Goal: Information Seeking & Learning: Learn about a topic

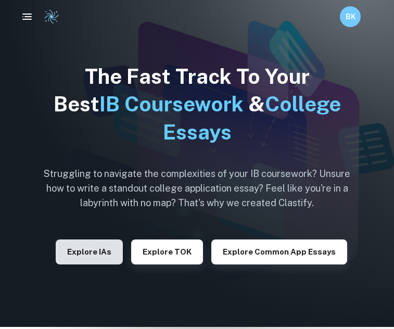
click at [95, 264] on button "Explore IAs" at bounding box center [89, 251] width 67 height 25
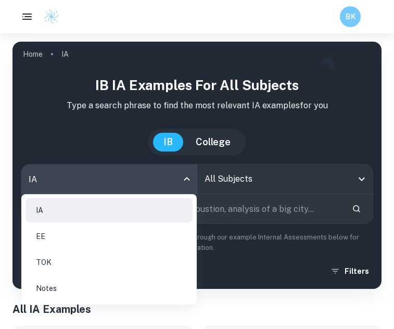
click at [142, 173] on body "We value your privacy We use cookies to enhance your browsing experience, serve…" at bounding box center [197, 197] width 394 height 329
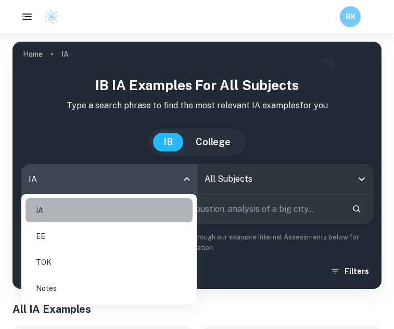
click at [94, 213] on li "IA" at bounding box center [109, 210] width 167 height 24
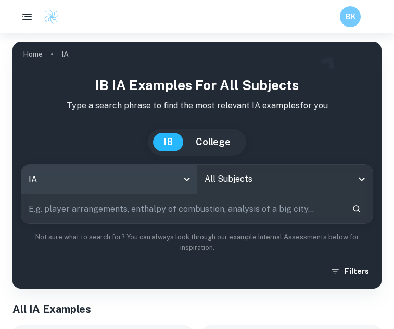
scroll to position [6, 0]
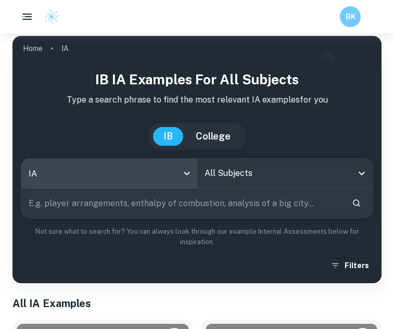
click at [226, 176] on input "All Subjects" at bounding box center [277, 173] width 151 height 20
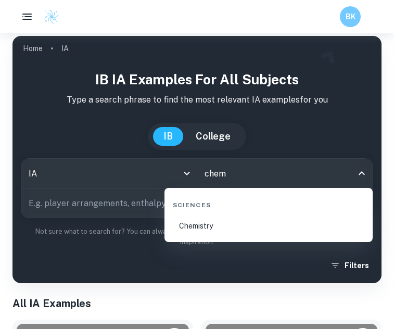
click at [205, 226] on li "Chemistry" at bounding box center [269, 226] width 200 height 24
type input "Chemistry"
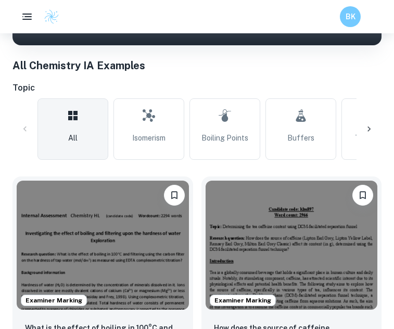
scroll to position [245, 0]
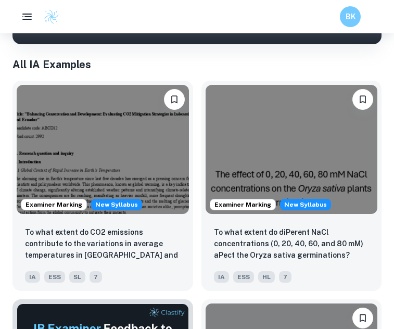
scroll to position [136, 0]
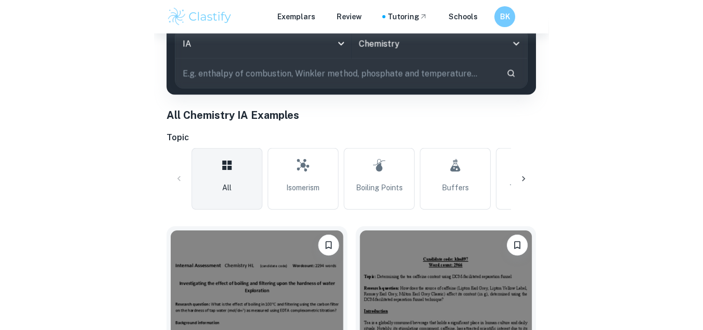
scroll to position [245, 0]
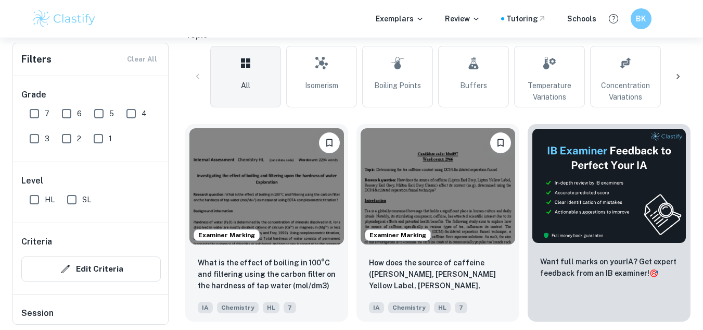
click at [43, 119] on input "7" at bounding box center [34, 113] width 21 height 21
checkbox input "true"
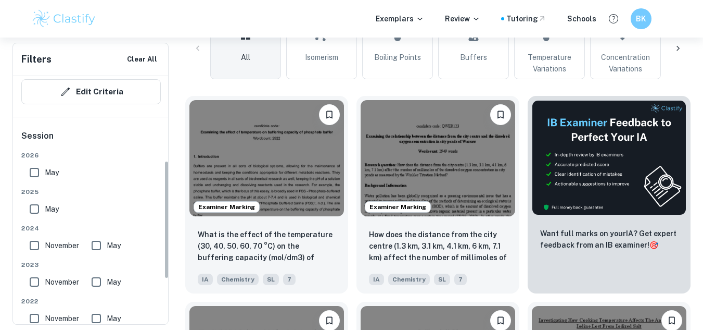
scroll to position [302, 0]
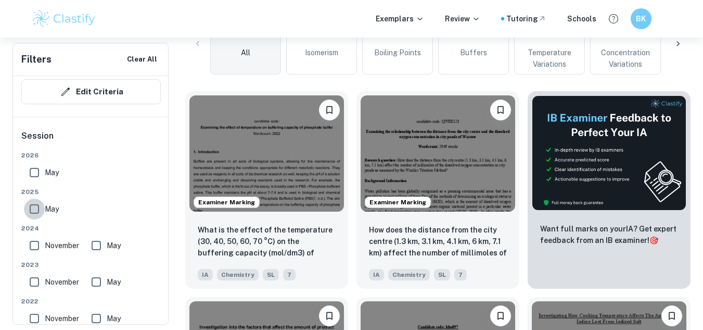
click at [36, 211] on input "May" at bounding box center [34, 208] width 21 height 21
checkbox input "true"
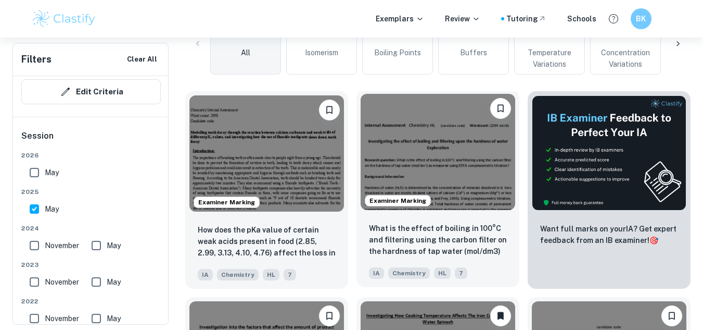
click at [394, 126] on img at bounding box center [438, 152] width 155 height 116
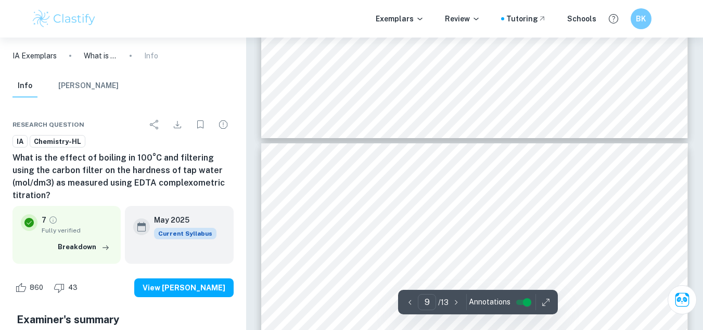
scroll to position [4761, 0]
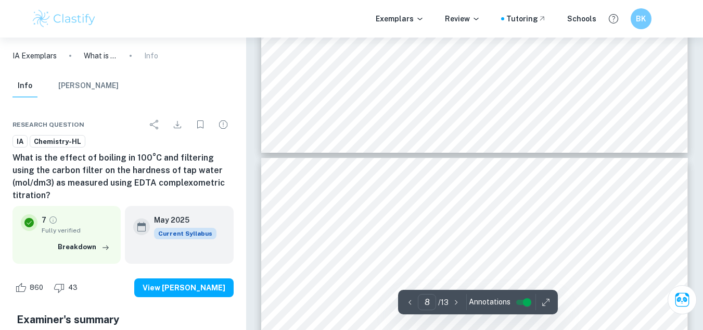
type input "9"
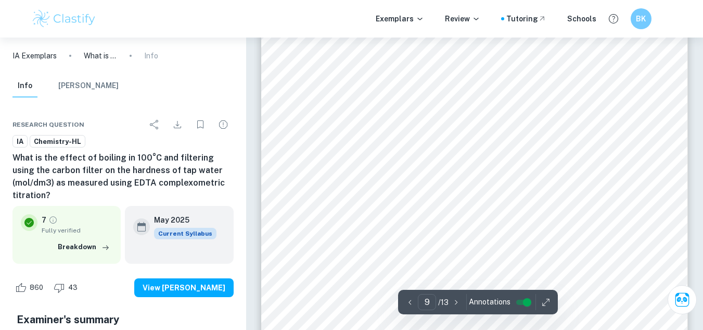
scroll to position [4916, 0]
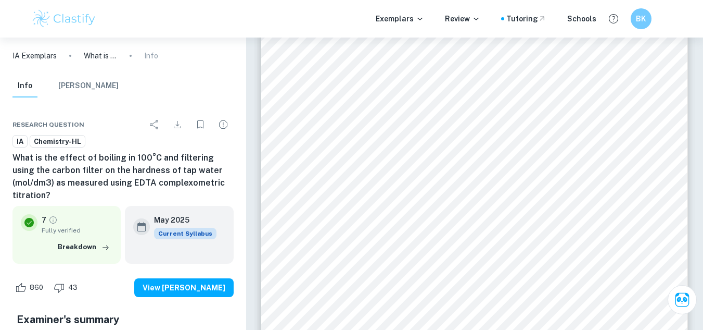
click at [394, 115] on div "5 Graph 1. Concentration of Ca 2+ and Mg 2+ (mol/dm 3 ) with percentage uncerta…" at bounding box center [474, 298] width 427 height 603
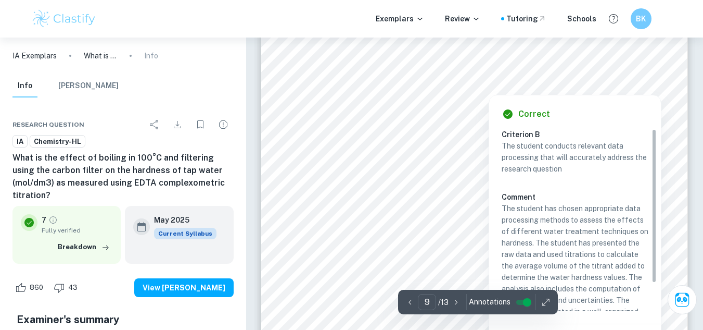
scroll to position [5076, 0]
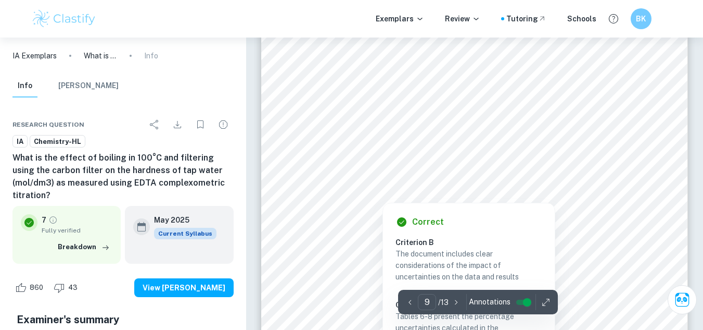
click at [394, 166] on div at bounding box center [474, 164] width 323 height 11
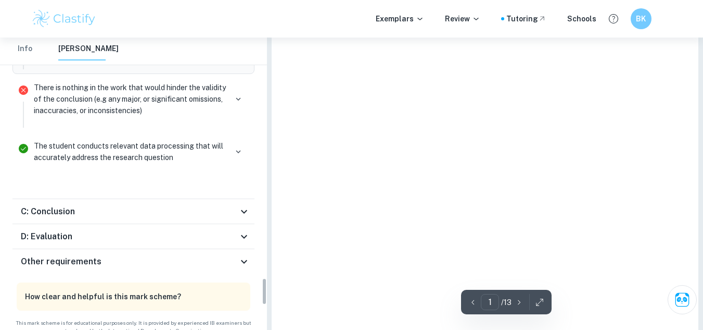
type input "9"
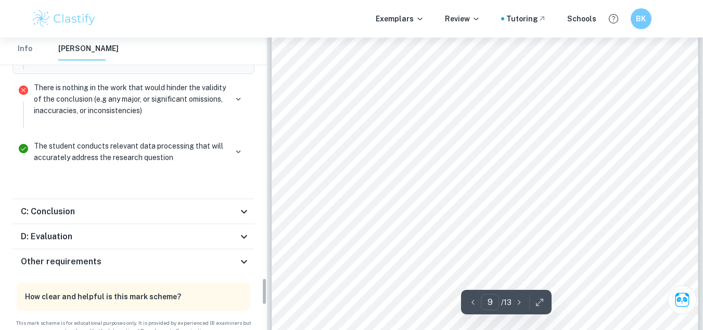
scroll to position [2585, 0]
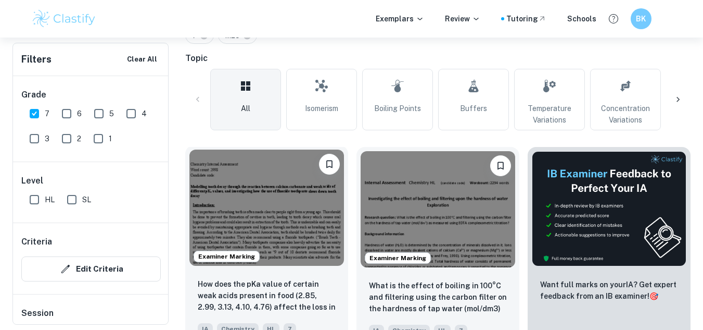
scroll to position [246, 0]
click at [257, 200] on img at bounding box center [267, 208] width 155 height 116
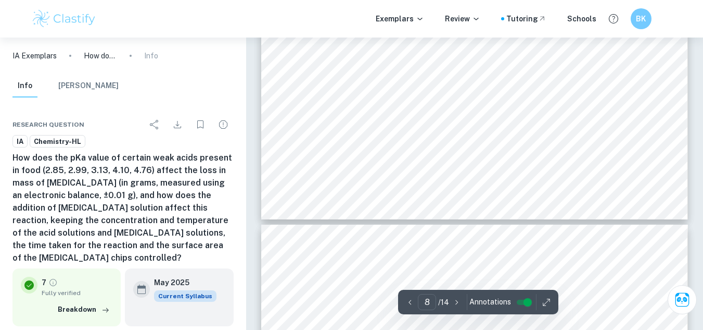
scroll to position [4350, 0]
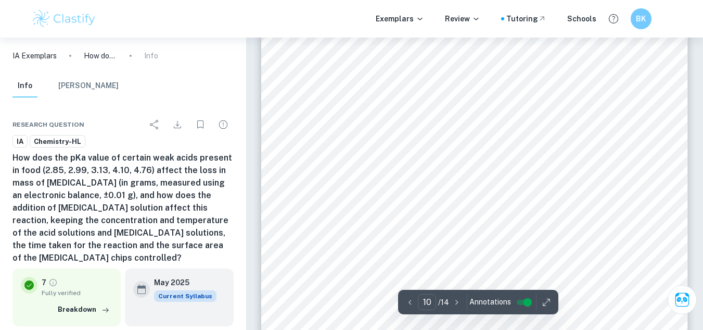
scroll to position [5323, 0]
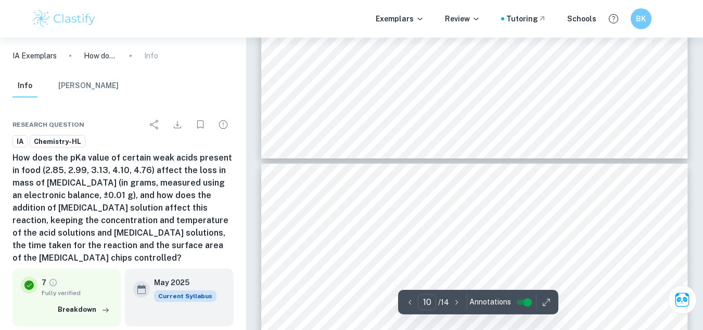
type input "11"
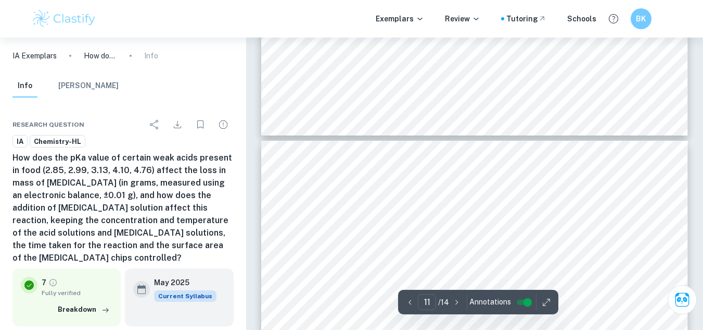
scroll to position [5548, 0]
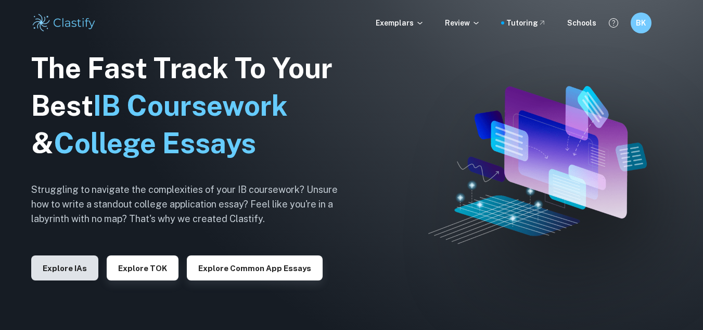
click at [85, 264] on button "Explore IAs" at bounding box center [64, 267] width 67 height 25
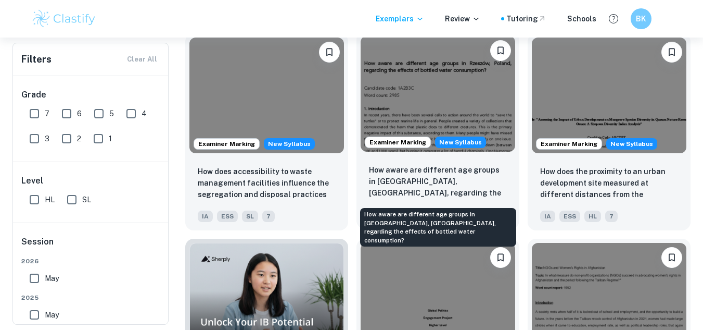
scroll to position [447, 0]
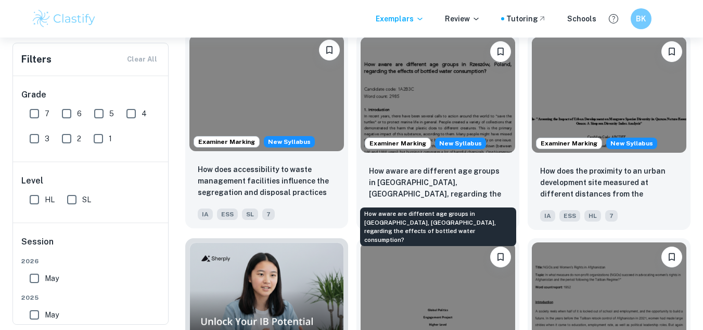
drag, startPoint x: 411, startPoint y: 226, endPoint x: 337, endPoint y: 48, distance: 192.1
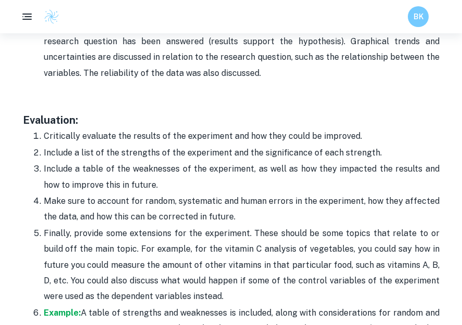
scroll to position [2973, 0]
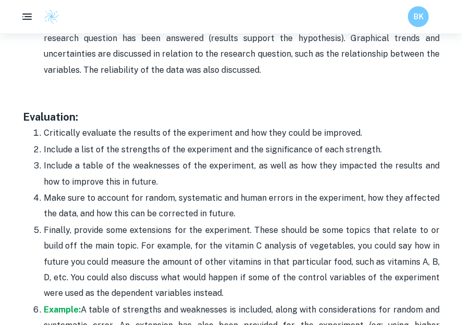
click at [111, 223] on p "Finally, provide some extensions for the experiment. These should be some topic…" at bounding box center [242, 262] width 396 height 79
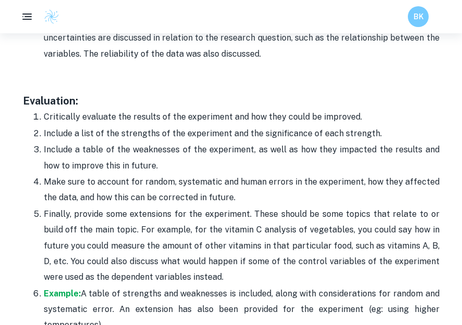
scroll to position [2988, 0]
